Goal: Use online tool/utility

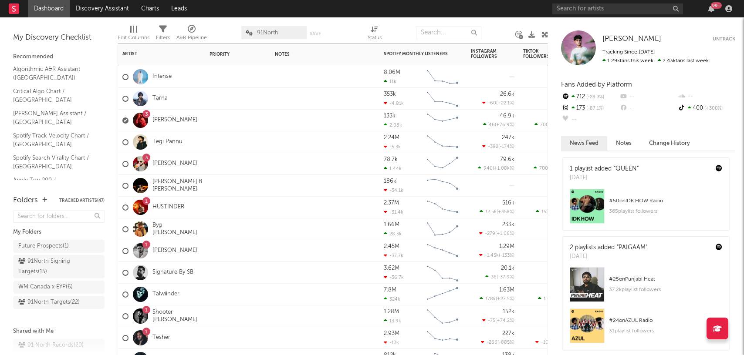
click at [193, 119] on div "3 [PERSON_NAME]" at bounding box center [161, 121] width 87 height 22
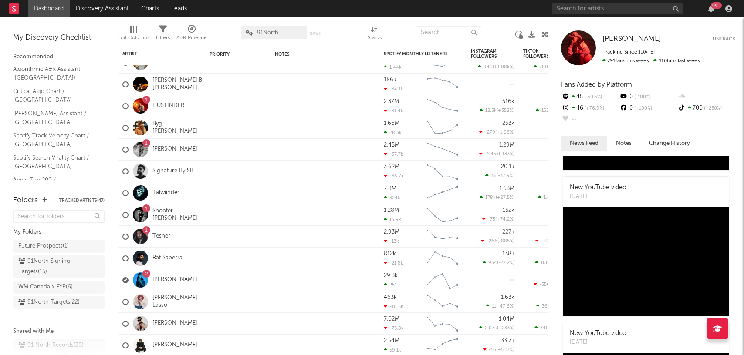
scroll to position [340, 0]
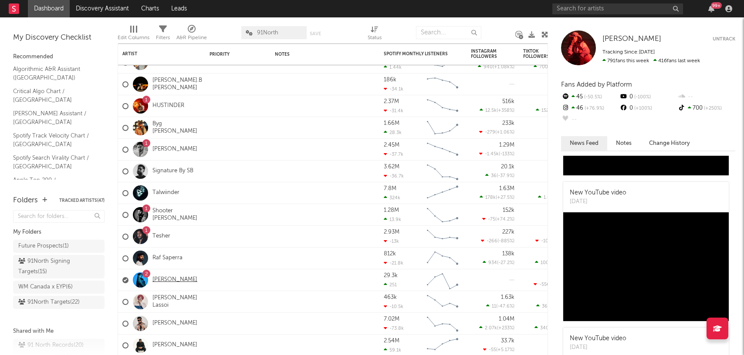
click at [171, 282] on link "[PERSON_NAME]" at bounding box center [174, 280] width 45 height 7
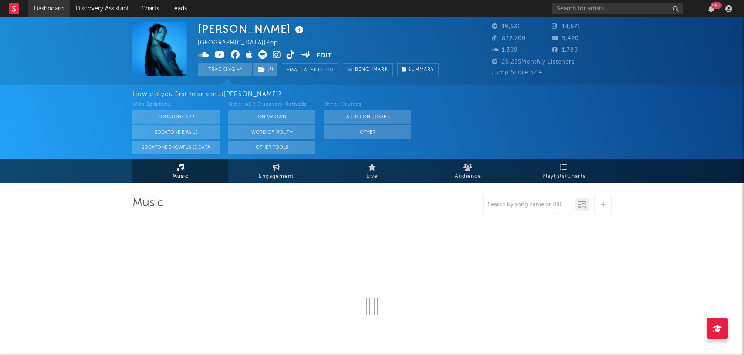
select select "6m"
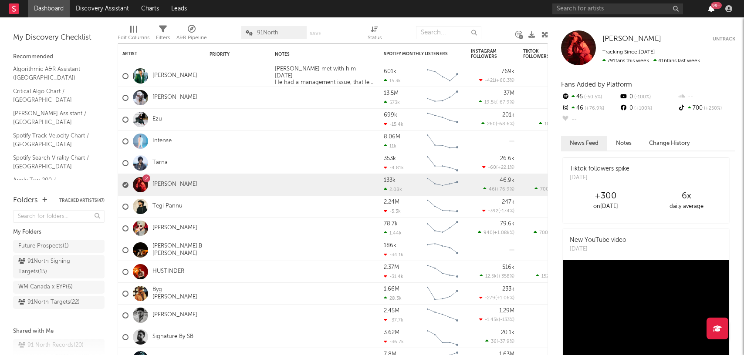
click at [711, 8] on icon "button" at bounding box center [711, 8] width 6 height 7
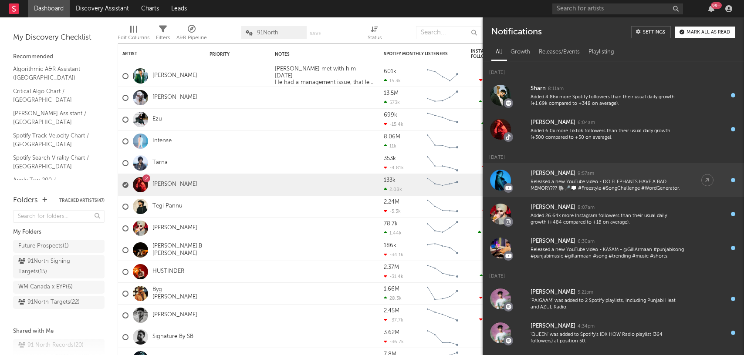
click at [684, 181] on link "[PERSON_NAME] 9:57am Released a new YouTube video - DO ELEPHANTS HAVE A BAD MEM…" at bounding box center [613, 180] width 261 height 34
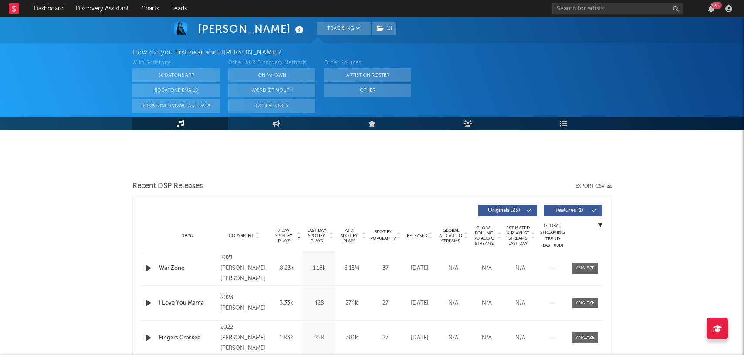
select select "6m"
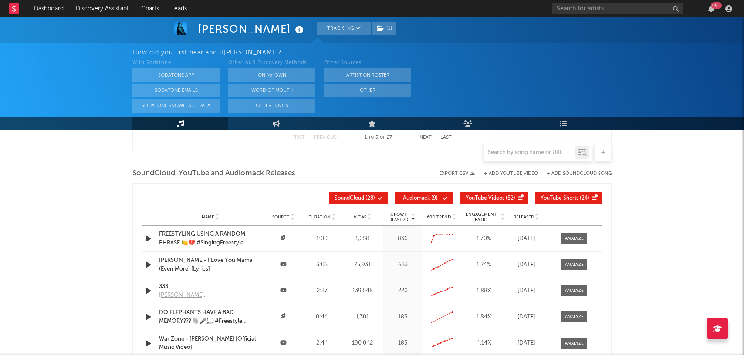
scroll to position [781, 0]
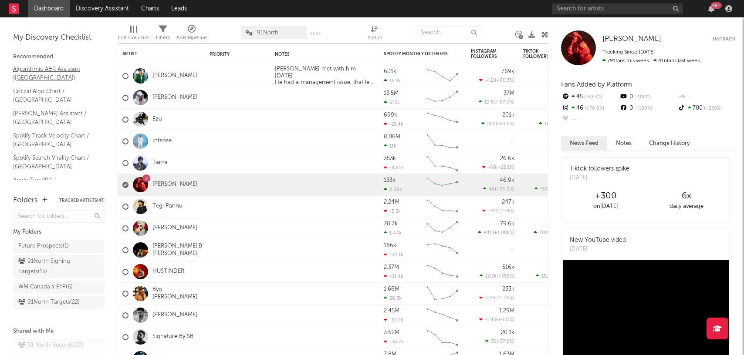
click at [59, 71] on link "Algorithmic A&R Assistant ([GEOGRAPHIC_DATA])" at bounding box center [54, 73] width 83 height 18
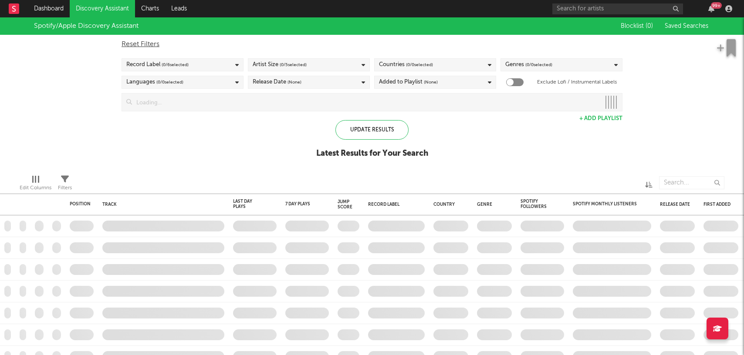
checkbox input "true"
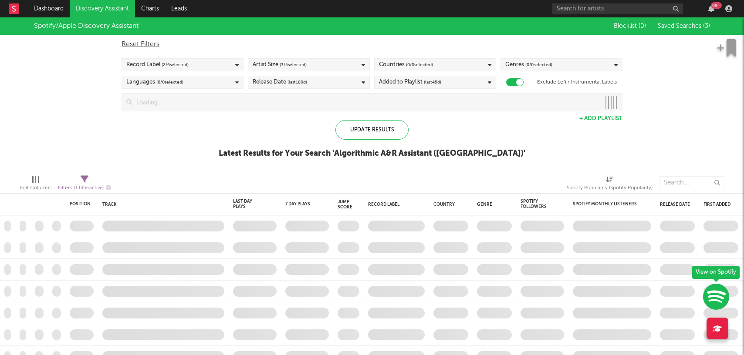
click at [101, 10] on link "Discovery Assistant" at bounding box center [102, 8] width 65 height 17
